Goal: Information Seeking & Learning: Find specific fact

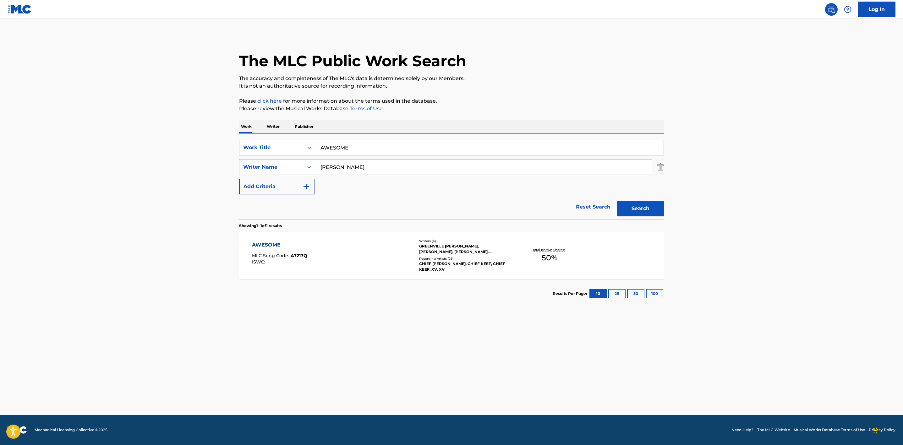
click at [345, 241] on div "AWESOME MLC Song Code : A7217Q ISWC : Writers ( 4 ) [PERSON_NAME], [PERSON_NAME…" at bounding box center [451, 255] width 425 height 47
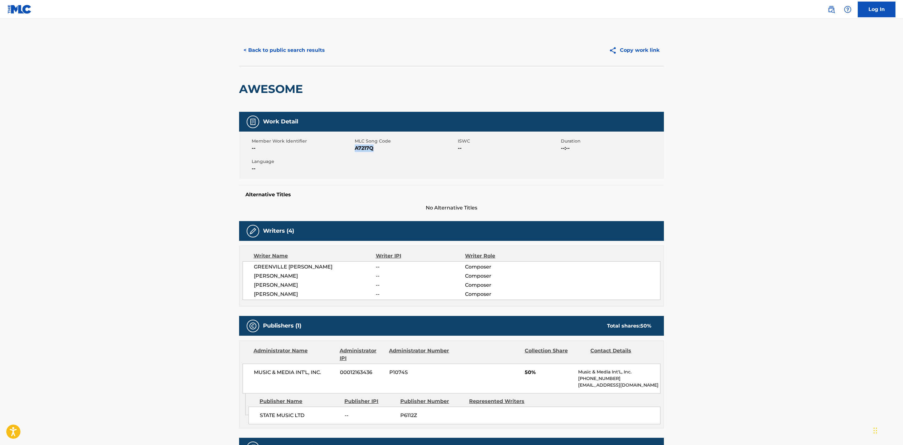
drag, startPoint x: 376, startPoint y: 149, endPoint x: 356, endPoint y: 149, distance: 20.7
click at [356, 149] on span "A7217Q" at bounding box center [405, 148] width 101 height 8
copy span "A7217Q"
click at [297, 54] on button "< Back to public search results" at bounding box center [284, 50] width 90 height 16
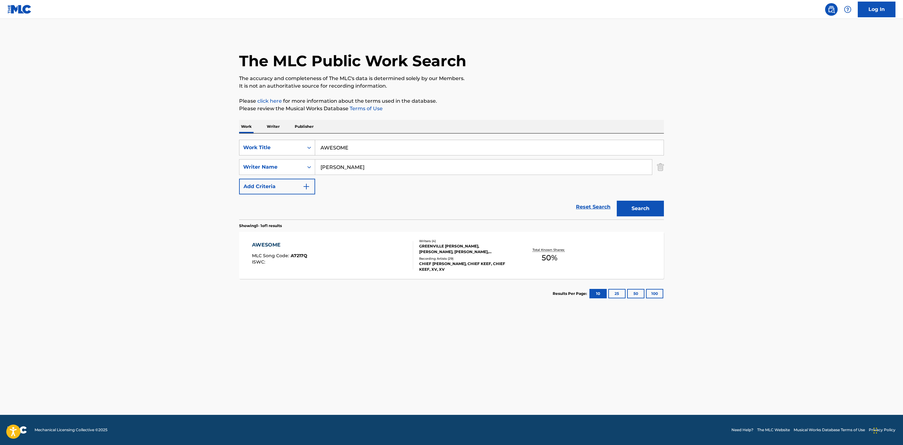
drag, startPoint x: 357, startPoint y: 149, endPoint x: 254, endPoint y: 148, distance: 103.6
click at [254, 148] on div "SearchWithCriteria783bc996-31dd-46f0-ba46-12b608ff6468 Work Title AWESOME" at bounding box center [451, 148] width 425 height 16
paste input "BALLGAME"
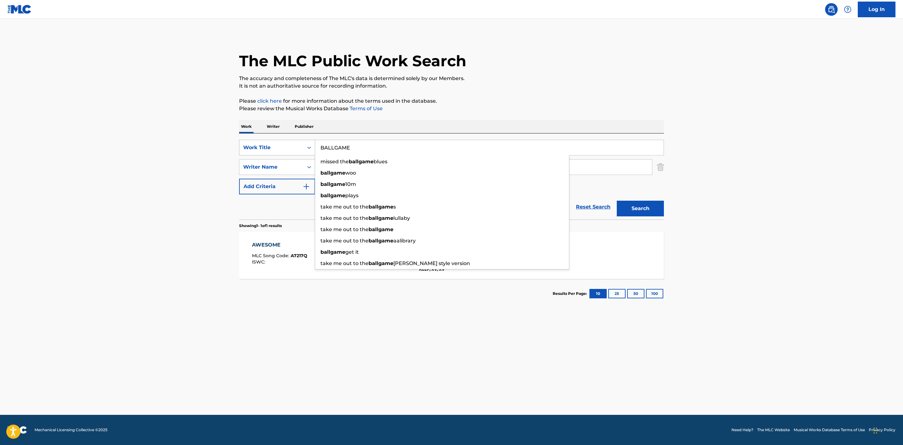
type input "BALLGAME"
click at [616, 201] on button "Search" at bounding box center [639, 209] width 47 height 16
drag, startPoint x: 473, startPoint y: 407, endPoint x: 472, endPoint y: 403, distance: 4.3
click at [473, 407] on main "The MLC Public Work Search The accuracy and completeness of The MLC's data is d…" at bounding box center [451, 217] width 903 height 396
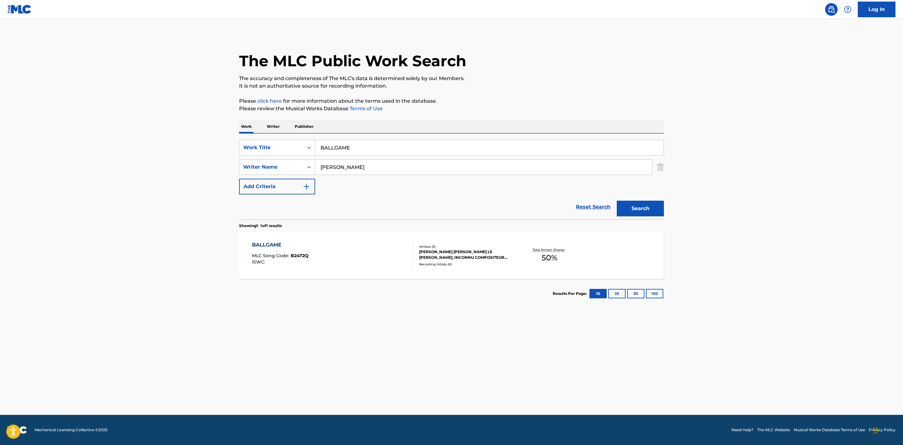
click at [405, 260] on div "BALLGAME MLC Song Code : B2472Q ISWC :" at bounding box center [332, 255] width 161 height 28
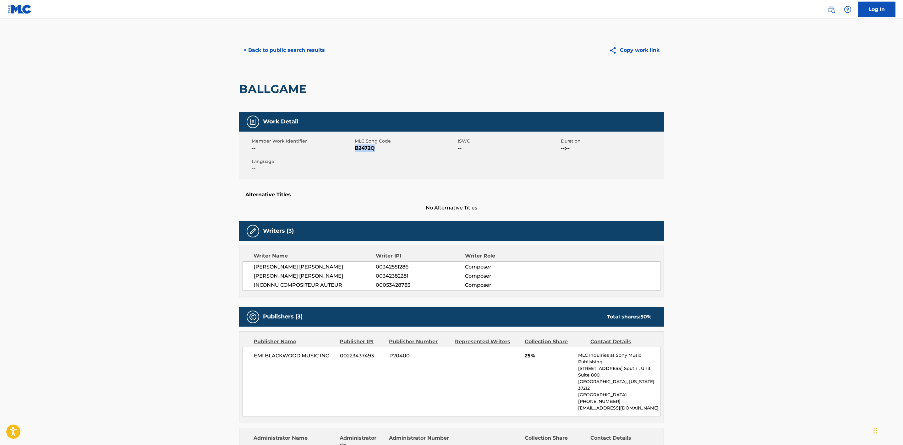
drag, startPoint x: 388, startPoint y: 153, endPoint x: 355, endPoint y: 153, distance: 33.3
click at [355, 154] on div "Member Work Identifier -- MLC Song Code B2472Q ISWC -- Duration --:-- Language …" at bounding box center [451, 155] width 425 height 47
copy span "B2472Q"
click at [291, 54] on button "< Back to public search results" at bounding box center [284, 50] width 90 height 16
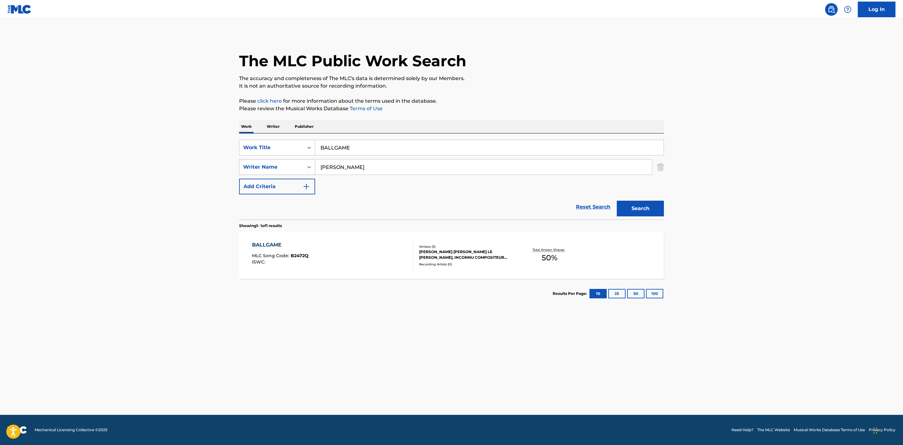
drag, startPoint x: 365, startPoint y: 150, endPoint x: 307, endPoint y: 159, distance: 58.8
click at [308, 158] on div "SearchWithCriteria783bc996-31dd-46f0-ba46-12b608ff6468 Work Title BALLGAME Sear…" at bounding box center [451, 167] width 425 height 55
paste input "BEEN USE TA"
type input "BEEN USE TA"
click at [616, 201] on button "Search" at bounding box center [639, 209] width 47 height 16
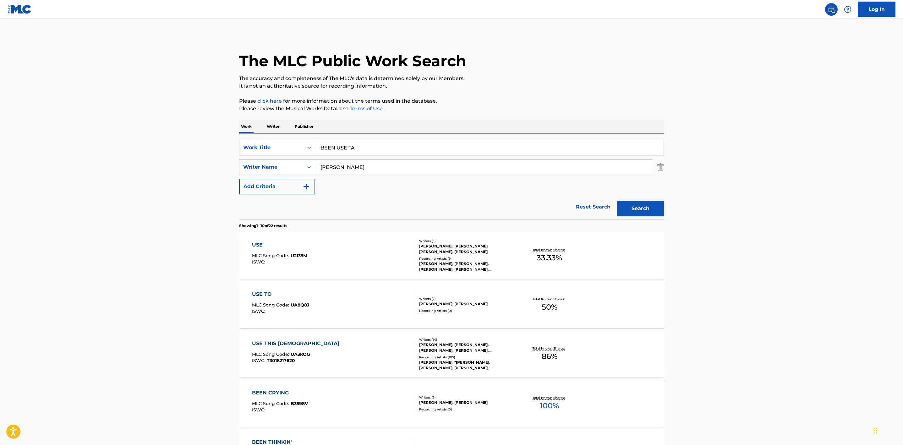
click at [146, 190] on main "The MLC Public Work Search The accuracy and completeness of The MLC's data is d…" at bounding box center [451, 388] width 903 height 739
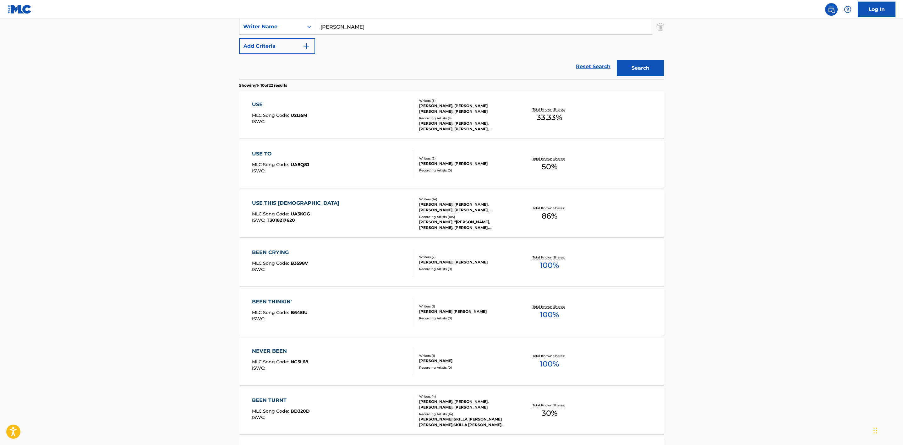
scroll to position [61, 0]
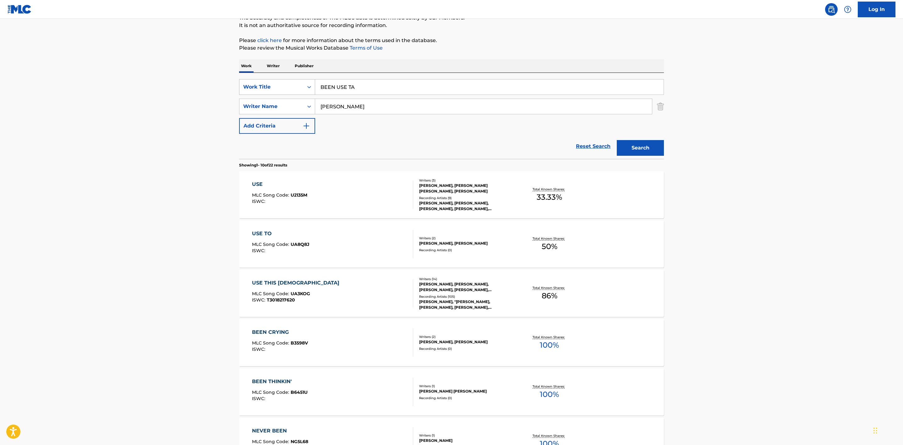
drag, startPoint x: 386, startPoint y: 82, endPoint x: 311, endPoint y: 88, distance: 74.6
click at [311, 88] on div "SearchWithCriteria783bc996-31dd-46f0-ba46-12b608ff6468 Work Title BEEN USE TA" at bounding box center [451, 87] width 425 height 16
paste input "BLACK MOSES"
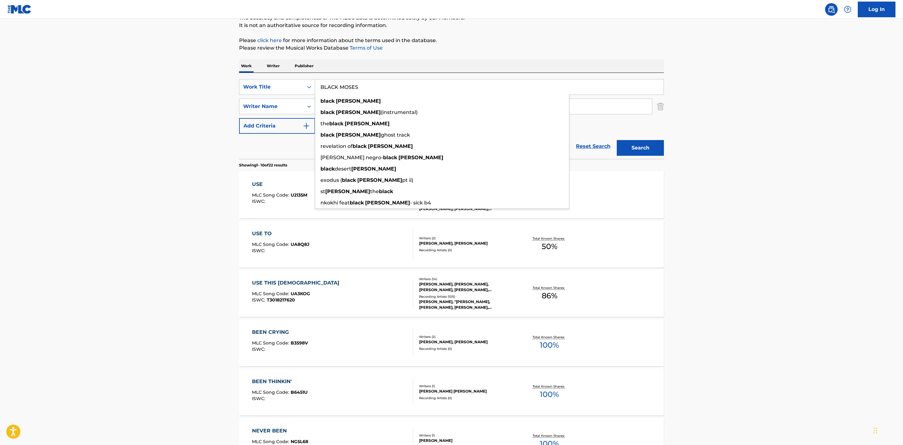
type input "BLACK MOSES"
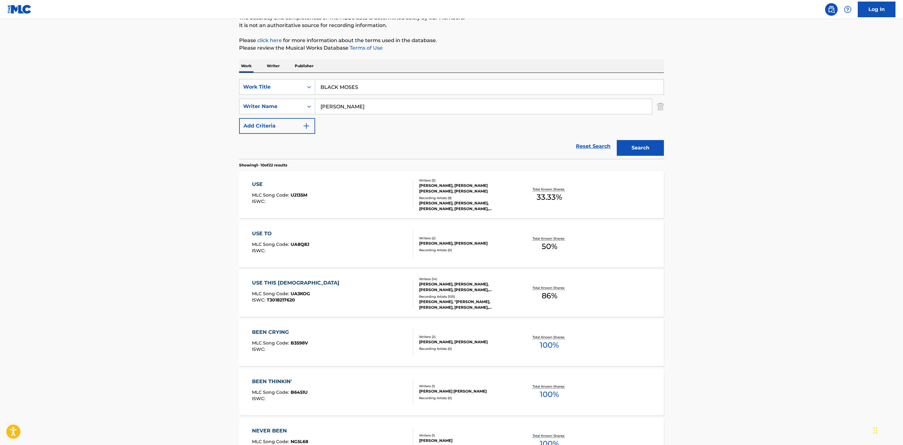
click at [699, 68] on main "The MLC Public Work Search The accuracy and completeness of The MLC's data is d…" at bounding box center [451, 327] width 903 height 739
drag, startPoint x: 651, startPoint y: 147, endPoint x: 651, endPoint y: 142, distance: 5.7
click at [651, 146] on button "Search" at bounding box center [639, 148] width 47 height 16
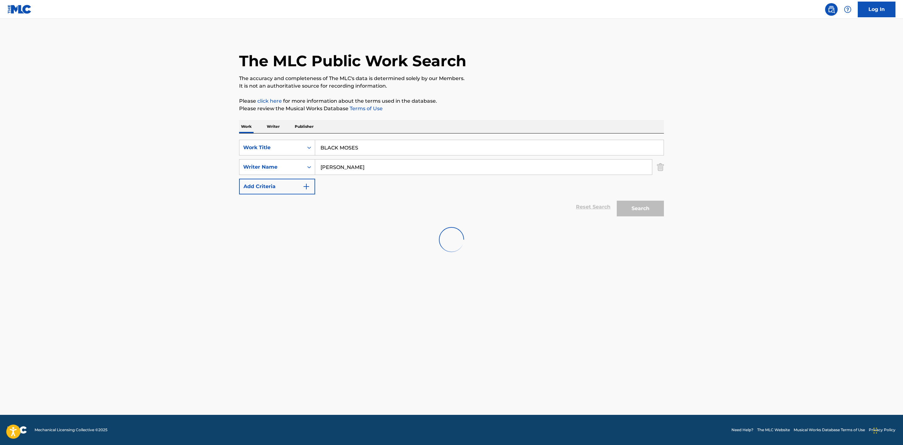
scroll to position [0, 0]
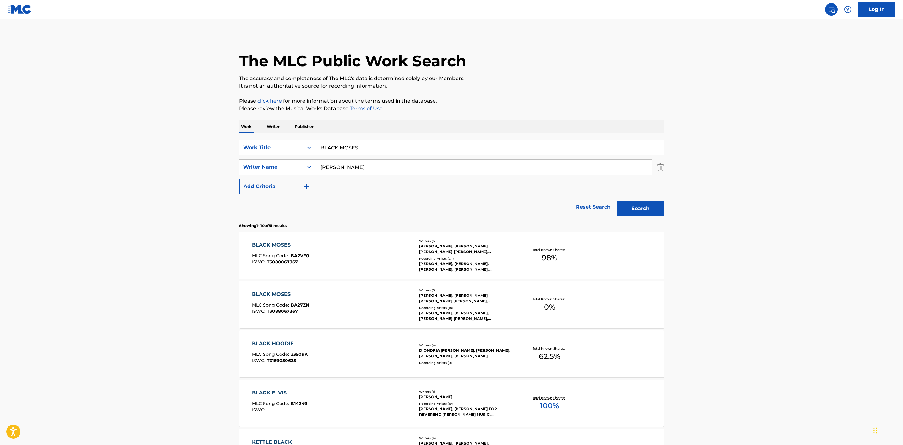
click at [367, 256] on div "BLACK MOSES MLC Song Code : BA2VF0 ISWC : T3088067367" at bounding box center [332, 255] width 161 height 28
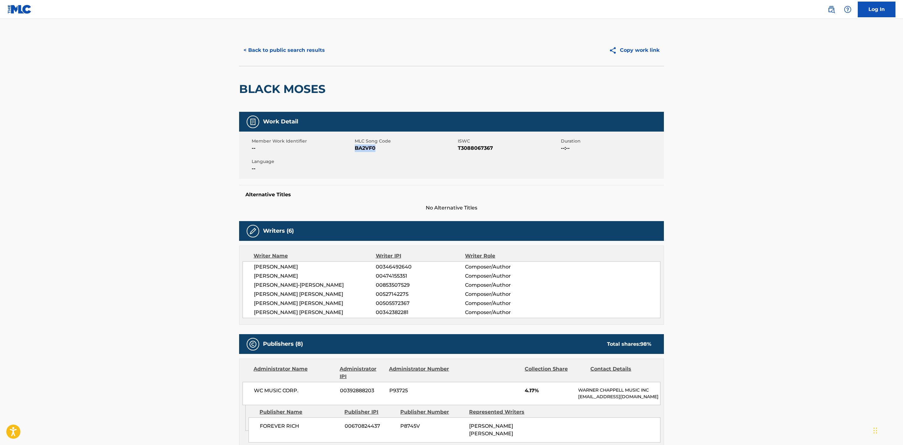
drag, startPoint x: 374, startPoint y: 147, endPoint x: 354, endPoint y: 151, distance: 20.4
click at [355, 151] on span "BA2VF0" at bounding box center [405, 148] width 101 height 8
copy span "BA2VF0"
click at [248, 46] on button "< Back to public search results" at bounding box center [284, 50] width 90 height 16
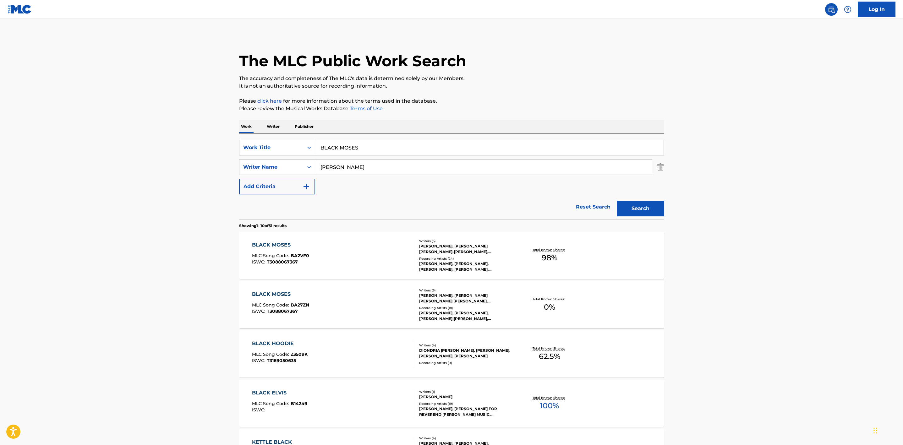
drag, startPoint x: 377, startPoint y: 149, endPoint x: 318, endPoint y: 159, distance: 60.5
click at [318, 159] on div "SearchWithCriteria783bc996-31dd-46f0-ba46-12b608ff6468 Work Title BLACK MOSES S…" at bounding box center [451, 167] width 425 height 55
paste input "BLOCKA"
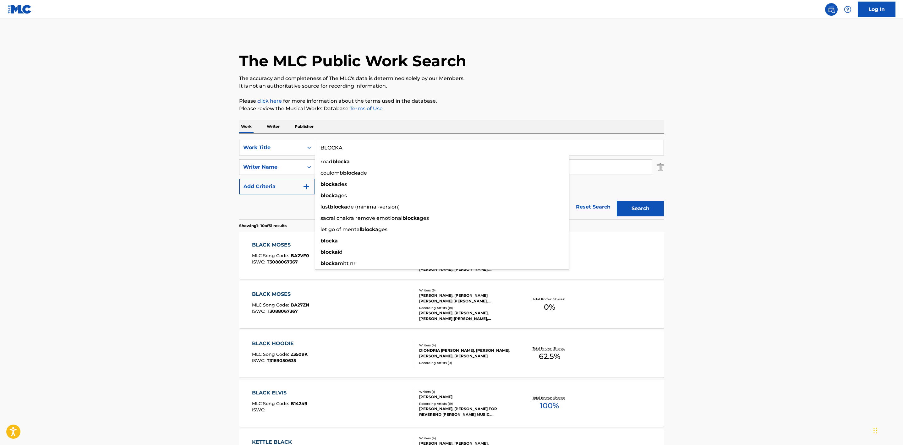
type input "BLOCKA"
click at [616, 201] on button "Search" at bounding box center [639, 209] width 47 height 16
